Goal: Find specific page/section: Find specific page/section

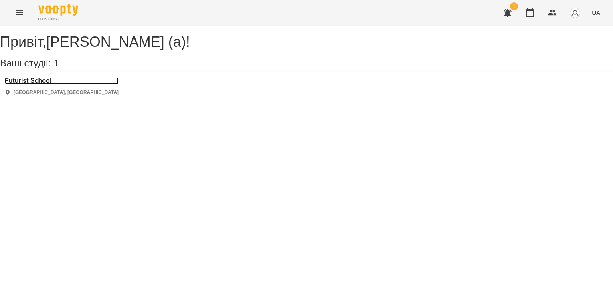
click at [53, 84] on h3 "Futurist School" at bounding box center [62, 80] width 114 height 7
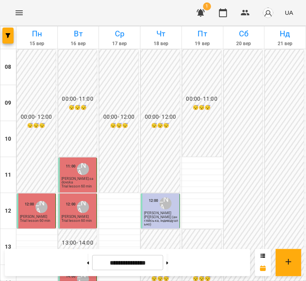
scroll to position [200, 0]
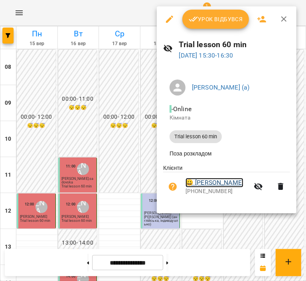
click at [216, 186] on link "😀 [PERSON_NAME]" at bounding box center [215, 183] width 58 height 10
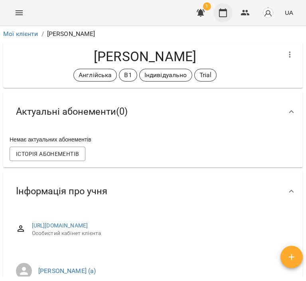
click at [217, 16] on button "button" at bounding box center [223, 12] width 19 height 19
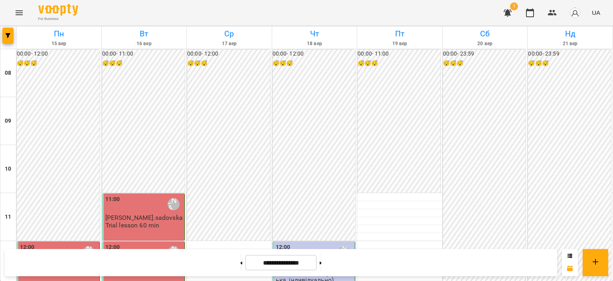
scroll to position [205, 0]
